Goal: Task Accomplishment & Management: Use online tool/utility

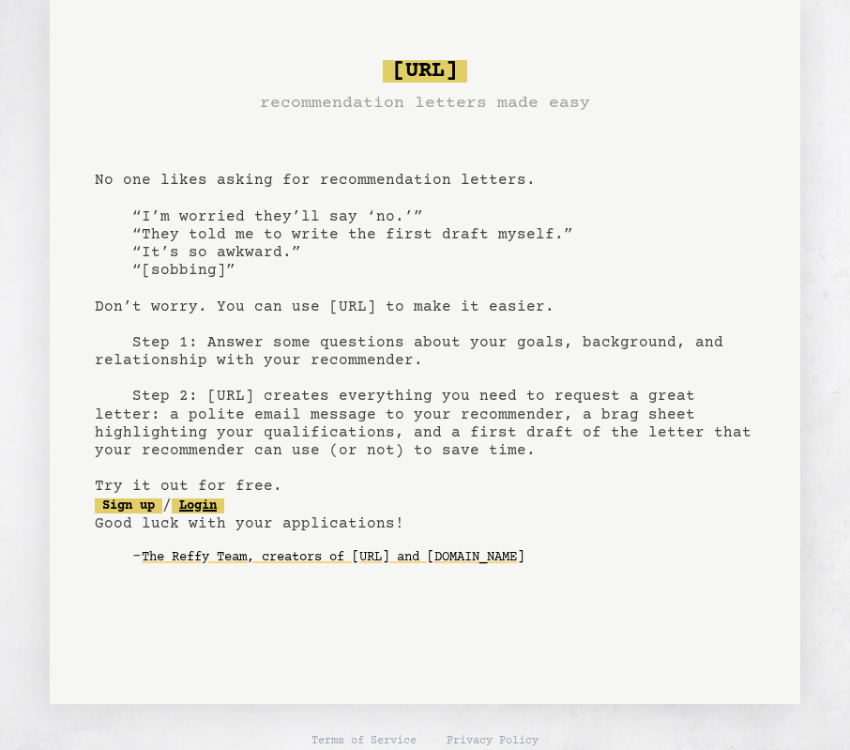
click at [205, 505] on link "Login" at bounding box center [198, 505] width 53 height 15
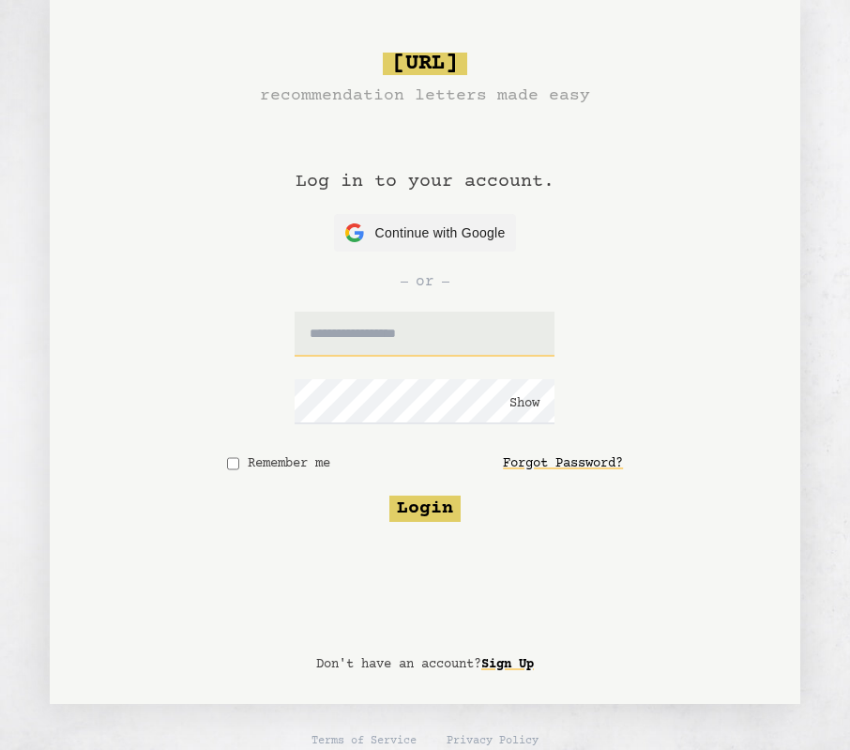
click at [390, 342] on input "text" at bounding box center [425, 333] width 260 height 45
type input "**********"
click button "Show" at bounding box center [524, 403] width 30 height 19
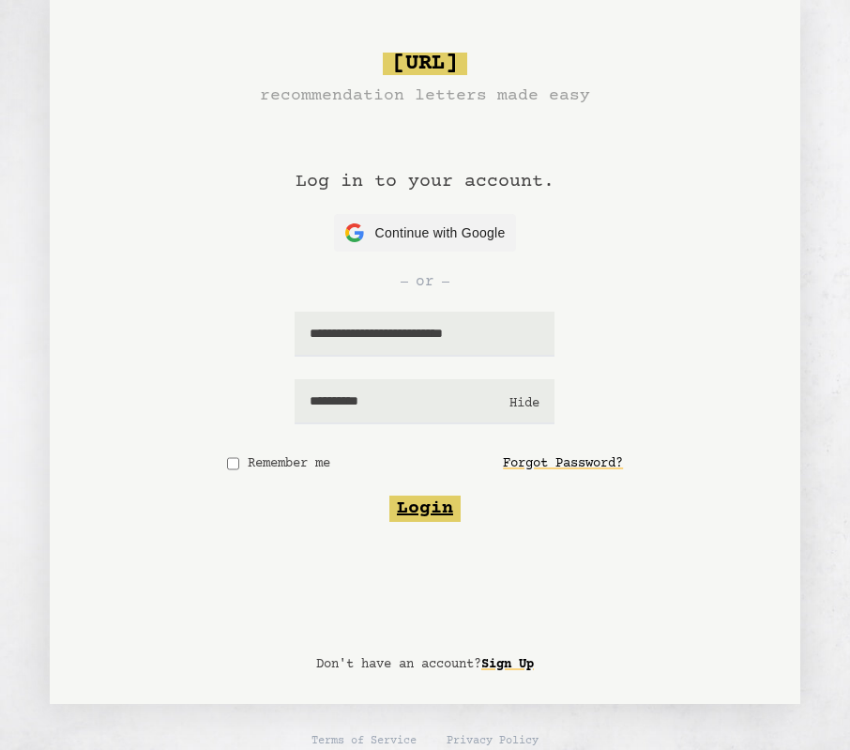
click at [427, 509] on button "Login" at bounding box center [424, 508] width 71 height 26
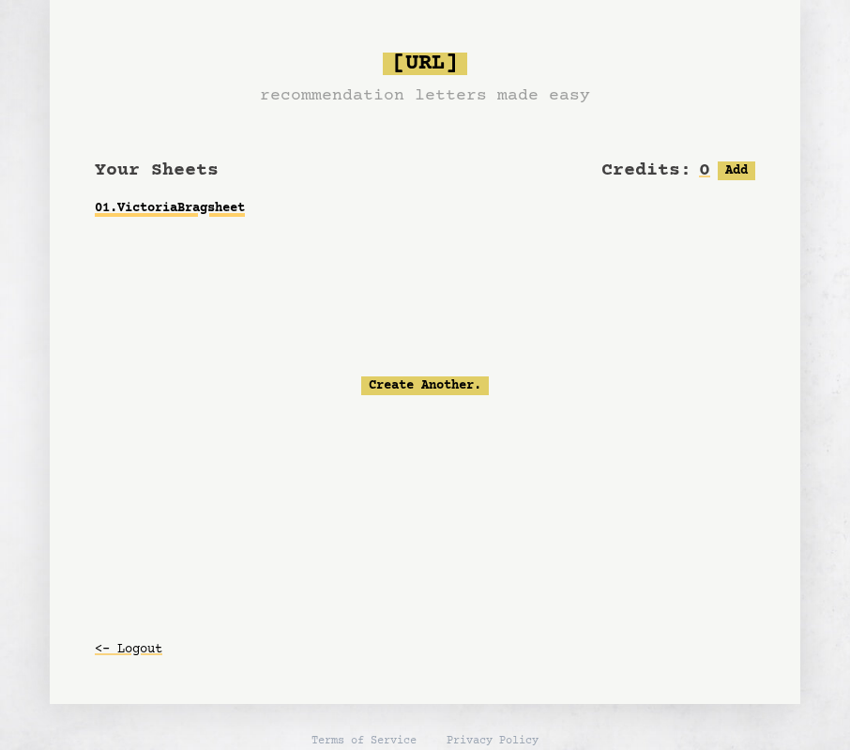
click at [180, 205] on link "01 . Victoria Bragsheet" at bounding box center [425, 208] width 661 height 34
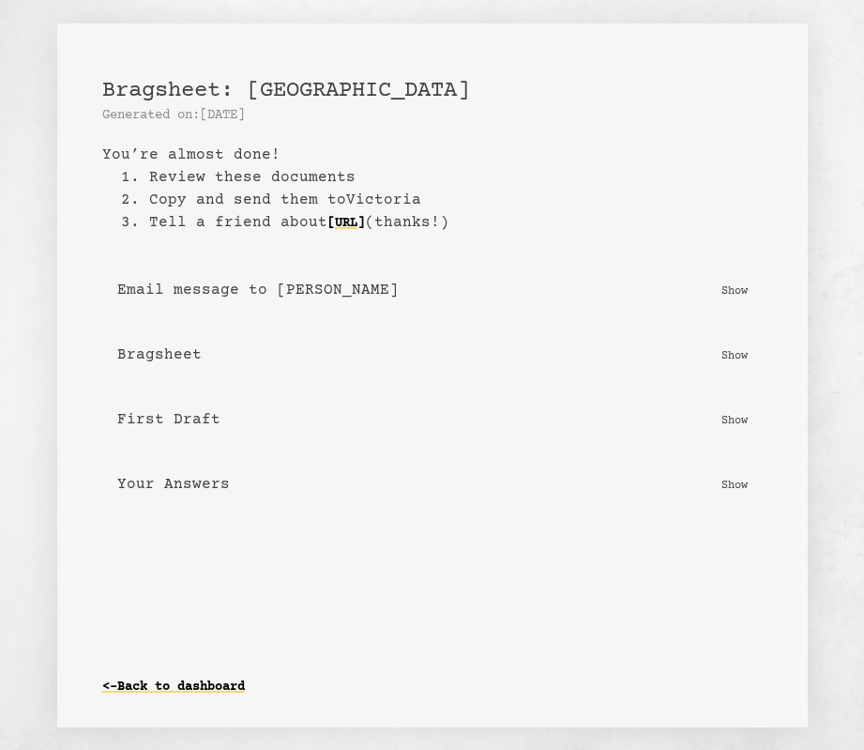
click at [736, 419] on p "Show" at bounding box center [734, 419] width 26 height 19
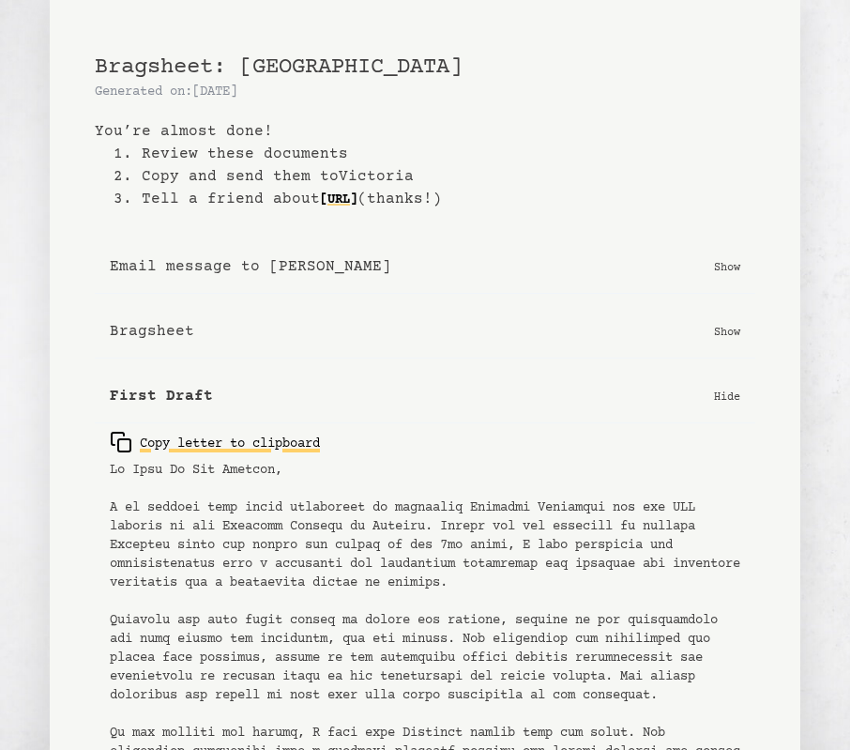
click at [217, 445] on div "Copy letter to clipboard" at bounding box center [215, 442] width 210 height 23
